Goal: Task Accomplishment & Management: Use online tool/utility

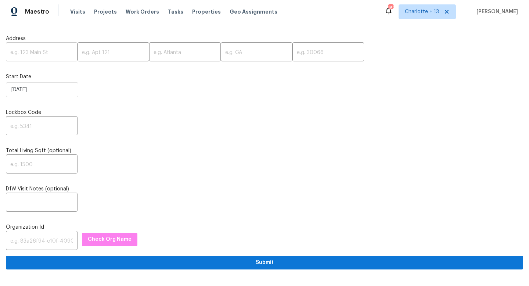
click at [58, 49] on input "text" at bounding box center [42, 52] width 72 height 17
click at [52, 54] on input "text" at bounding box center [42, 52] width 72 height 17
paste input "1300 Mercy Dr, Orlando, FL 32808"
type input "1300 Mercy Dr, Orlando, FL 32808"
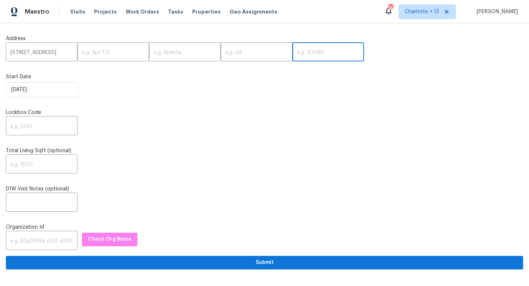
scroll to position [0, 0]
click at [293, 56] on input "text" at bounding box center [329, 52] width 72 height 17
type input "32808"
click at [247, 56] on input "text" at bounding box center [257, 52] width 72 height 17
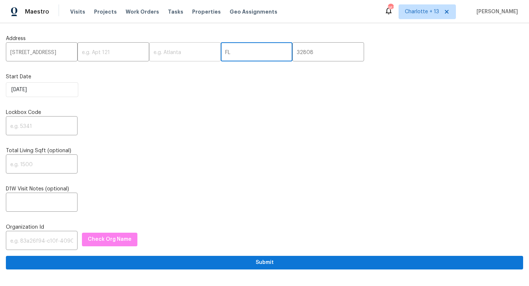
type input "FL"
click at [183, 53] on input "text" at bounding box center [185, 52] width 72 height 17
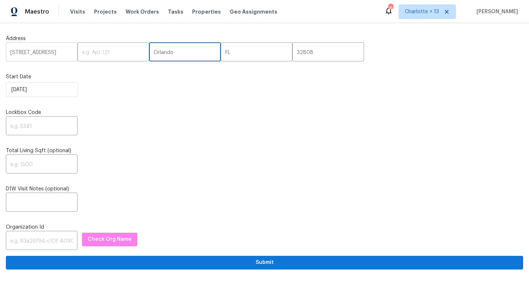
type input "Orlando"
click at [67, 51] on input "1300 Mercy Dr, Orlando, FL 32808" at bounding box center [42, 52] width 72 height 17
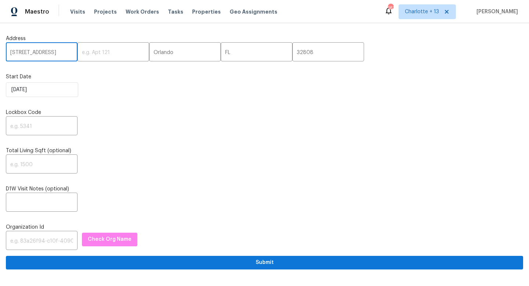
click at [61, 53] on input "1300 Mercy Dr, Orlando, FL 32808" at bounding box center [42, 52] width 72 height 17
type input "1300 Mercy Dr,"
click at [40, 130] on input "text" at bounding box center [42, 126] width 72 height 17
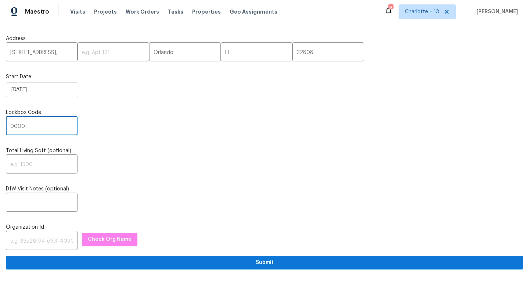
type input "0000"
click at [47, 241] on input "text" at bounding box center [42, 241] width 72 height 17
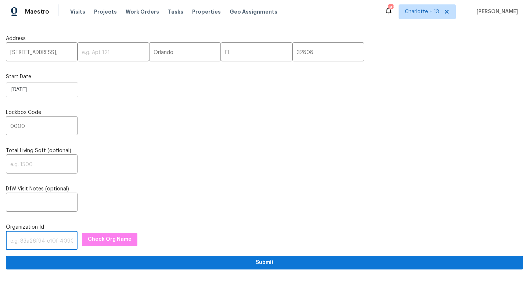
paste input "1349d153-b359-4f9b-b4dd-758ff939cc37"
type input "1349d153-b359-4f9b-b4dd-758ff939cc37"
click at [89, 239] on span "Check Org Name" at bounding box center [110, 239] width 44 height 9
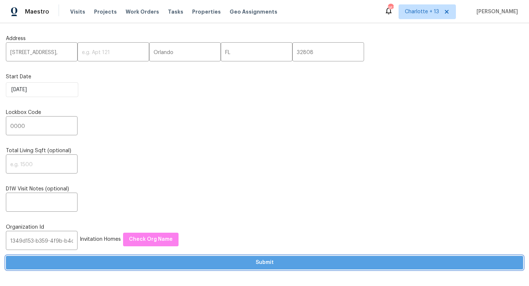
click at [236, 261] on span "Submit" at bounding box center [265, 262] width 506 height 9
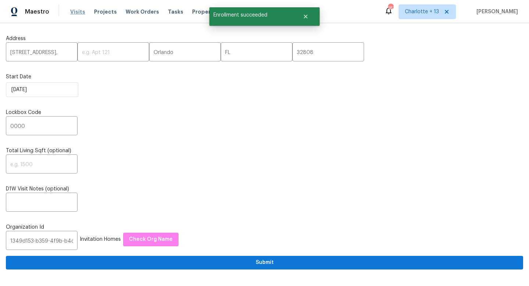
click at [75, 12] on span "Visits" at bounding box center [77, 11] width 15 height 7
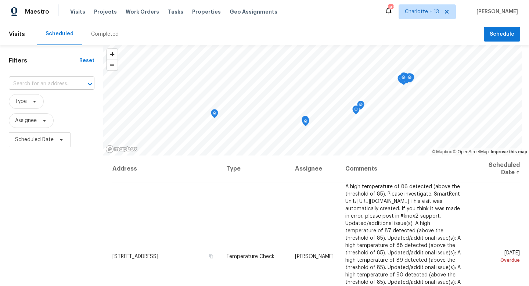
click at [54, 84] on input "text" at bounding box center [41, 83] width 65 height 11
type input "1300 Mer"
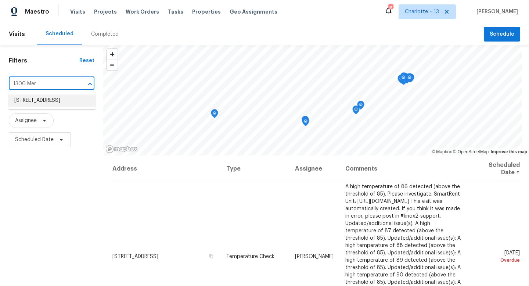
click at [44, 100] on li "1300 Mercy Dr, Orlando, FL 32808" at bounding box center [51, 100] width 87 height 12
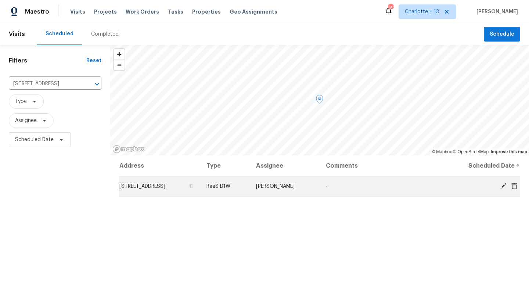
click at [514, 185] on icon at bounding box center [515, 185] width 6 height 7
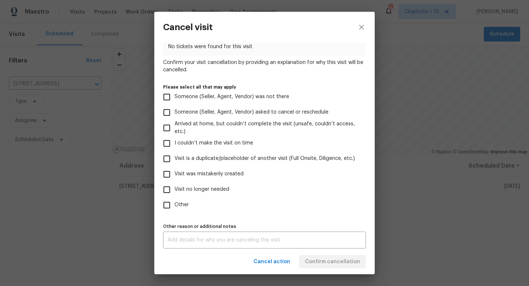
scroll to position [43, 0]
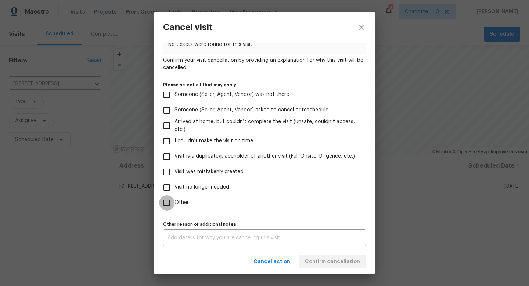
click at [169, 204] on input "Other" at bounding box center [166, 202] width 15 height 15
checkbox input "true"
click at [323, 263] on div "Cancel action Confirm cancellation" at bounding box center [264, 261] width 221 height 25
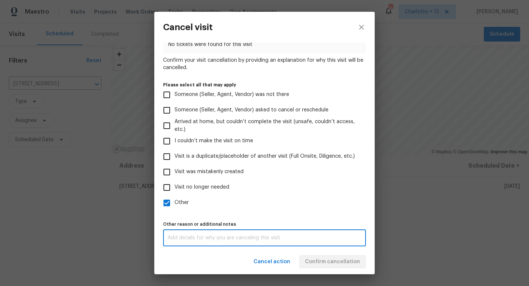
click at [240, 237] on textarea at bounding box center [265, 237] width 194 height 5
type textarea "D"
type textarea "c"
type textarea "Cancel"
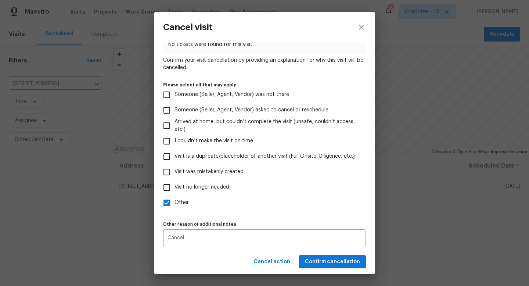
click at [330, 265] on div "Cancel action Confirm cancellation" at bounding box center [264, 261] width 221 height 25
click at [321, 261] on span "Confirm cancellation" at bounding box center [332, 261] width 55 height 9
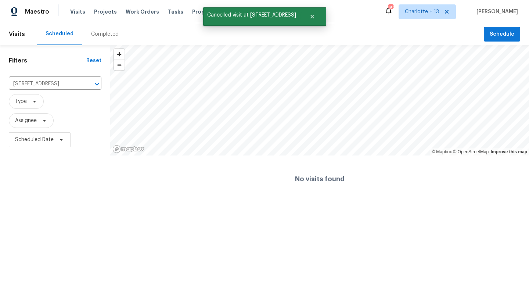
click at [186, 33] on div "Scheduled Completed" at bounding box center [260, 34] width 447 height 22
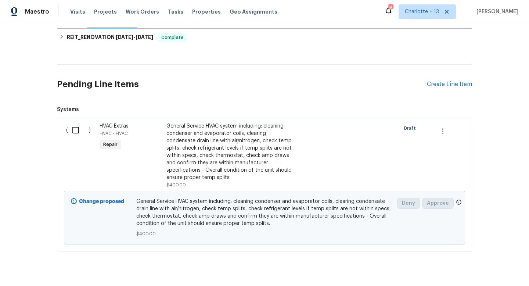
scroll to position [115, 0]
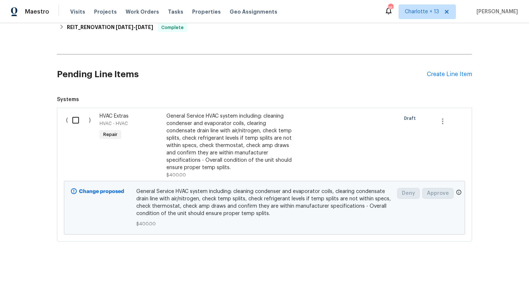
click at [77, 119] on input "checkbox" at bounding box center [78, 119] width 21 height 15
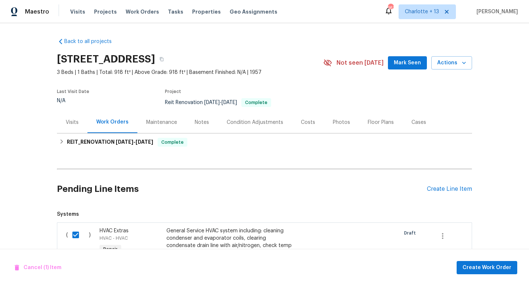
drag, startPoint x: 57, startPoint y: 59, endPoint x: 227, endPoint y: 57, distance: 169.5
click at [155, 57] on h2 "1300 Mercy Dr, Orlando, FL 32808" at bounding box center [106, 59] width 98 height 7
copy h2 "1300 Mercy Dr, Orlando, FL 32808"
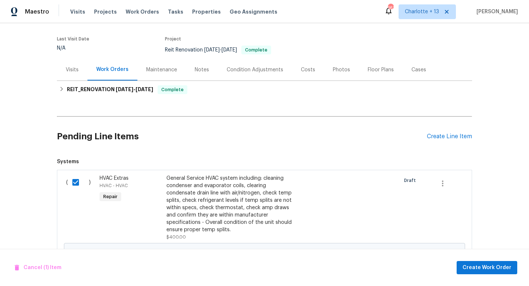
scroll to position [120, 0]
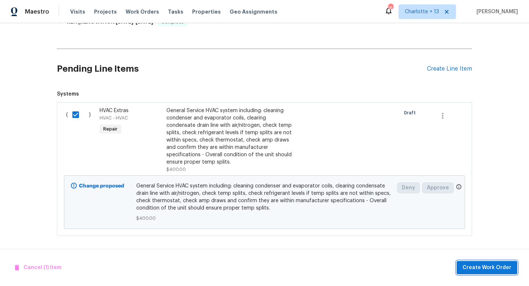
click at [476, 267] on span "Create Work Order" at bounding box center [487, 267] width 49 height 9
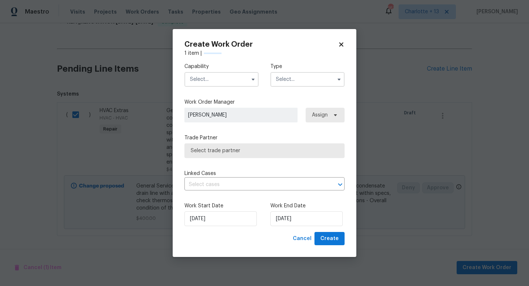
checkbox input "false"
click at [221, 78] on input "text" at bounding box center [222, 79] width 74 height 15
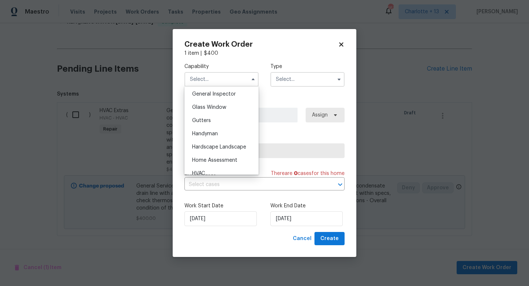
scroll to position [366, 0]
click at [214, 131] on span "Handyman" at bounding box center [205, 132] width 26 height 5
type input "Handyman"
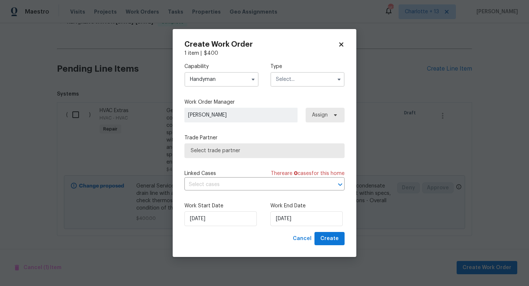
click at [294, 82] on input "text" at bounding box center [308, 79] width 74 height 15
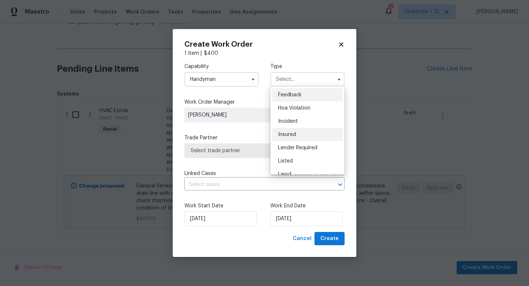
scroll to position [87, 0]
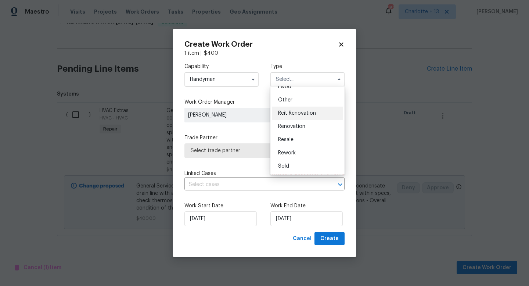
click at [300, 114] on span "Reit Renovation" at bounding box center [297, 113] width 38 height 5
type input "Reit Renovation"
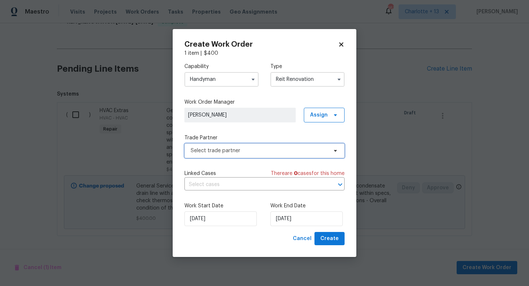
click at [251, 149] on span "Select trade partner" at bounding box center [259, 150] width 137 height 7
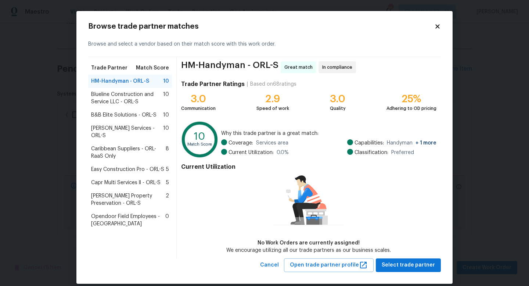
click at [110, 145] on span "Caribbean Suppliers - ORL-RaaS Only" at bounding box center [128, 152] width 75 height 15
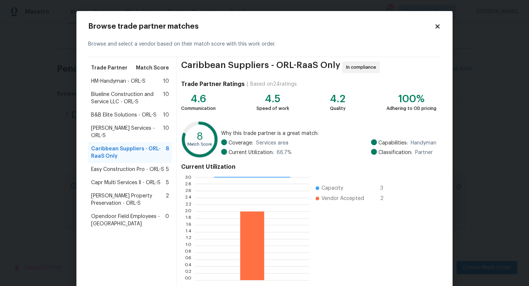
scroll to position [38, 0]
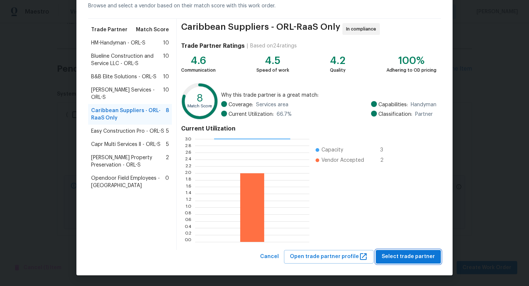
click at [395, 253] on span "Select trade partner" at bounding box center [408, 256] width 53 height 9
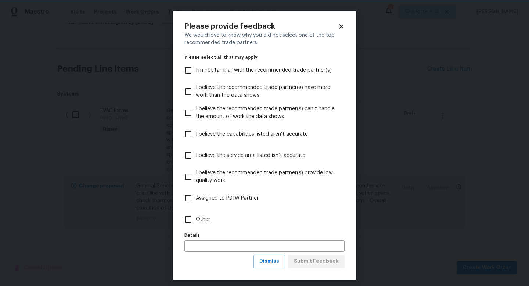
scroll to position [0, 0]
click at [187, 221] on input "Other" at bounding box center [187, 219] width 15 height 15
checkbox input "true"
click at [314, 262] on span "Submit Feedback" at bounding box center [316, 261] width 45 height 9
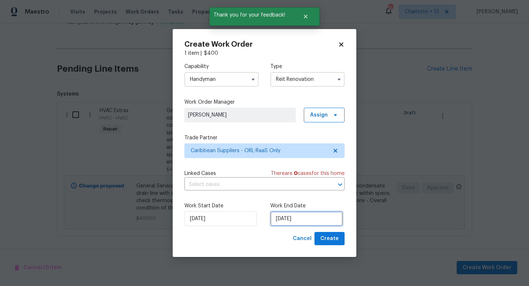
click at [296, 218] on input "[DATE]" at bounding box center [307, 218] width 72 height 15
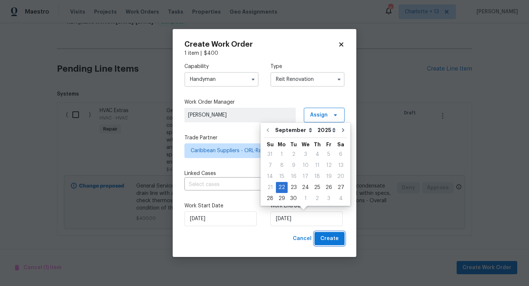
click at [329, 240] on span "Create" at bounding box center [330, 238] width 18 height 9
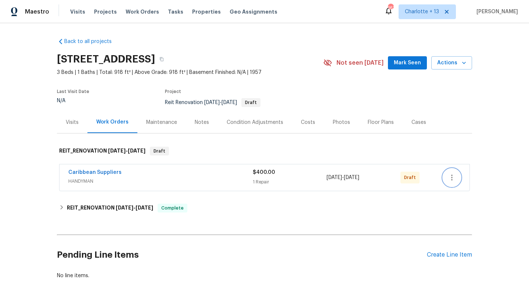
click at [452, 176] on icon "button" at bounding box center [452, 177] width 9 height 9
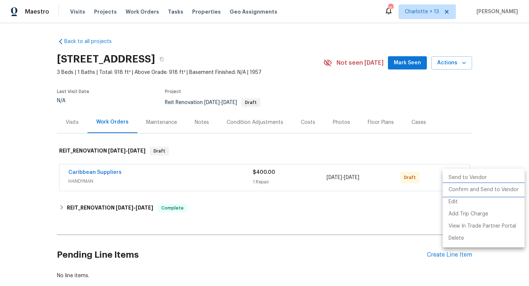
click at [456, 189] on li "Confirm and Send to Vendor" at bounding box center [484, 190] width 82 height 12
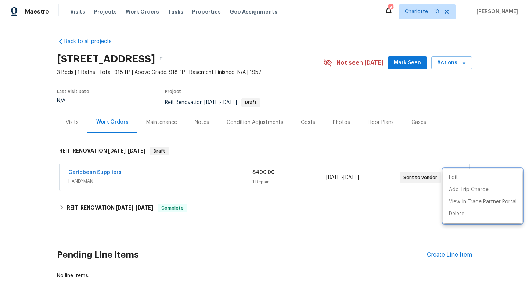
click at [308, 219] on div at bounding box center [264, 143] width 529 height 286
